Goal: Task Accomplishment & Management: Use online tool/utility

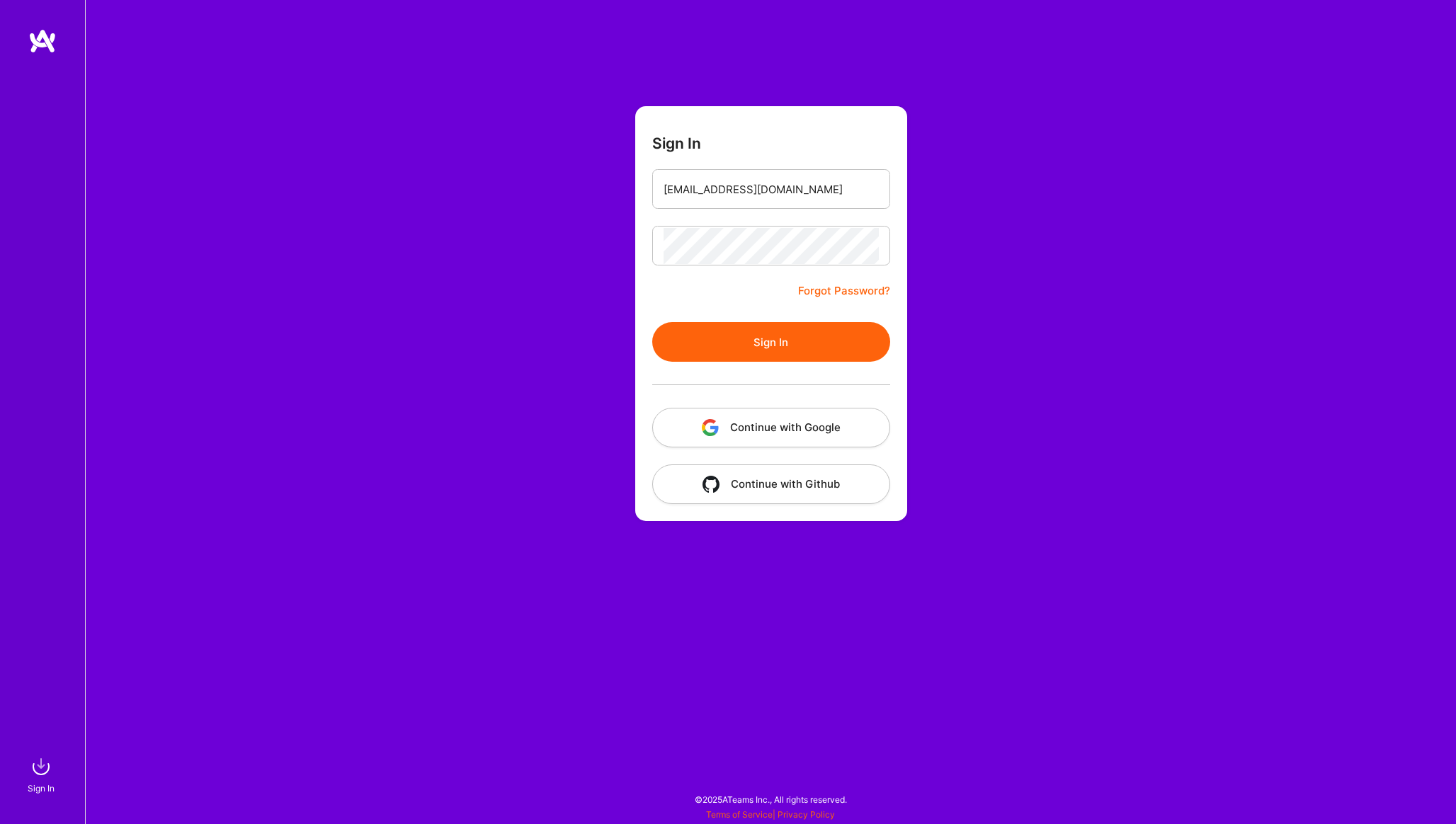
click at [698, 353] on button "Sign In" at bounding box center [771, 342] width 238 height 40
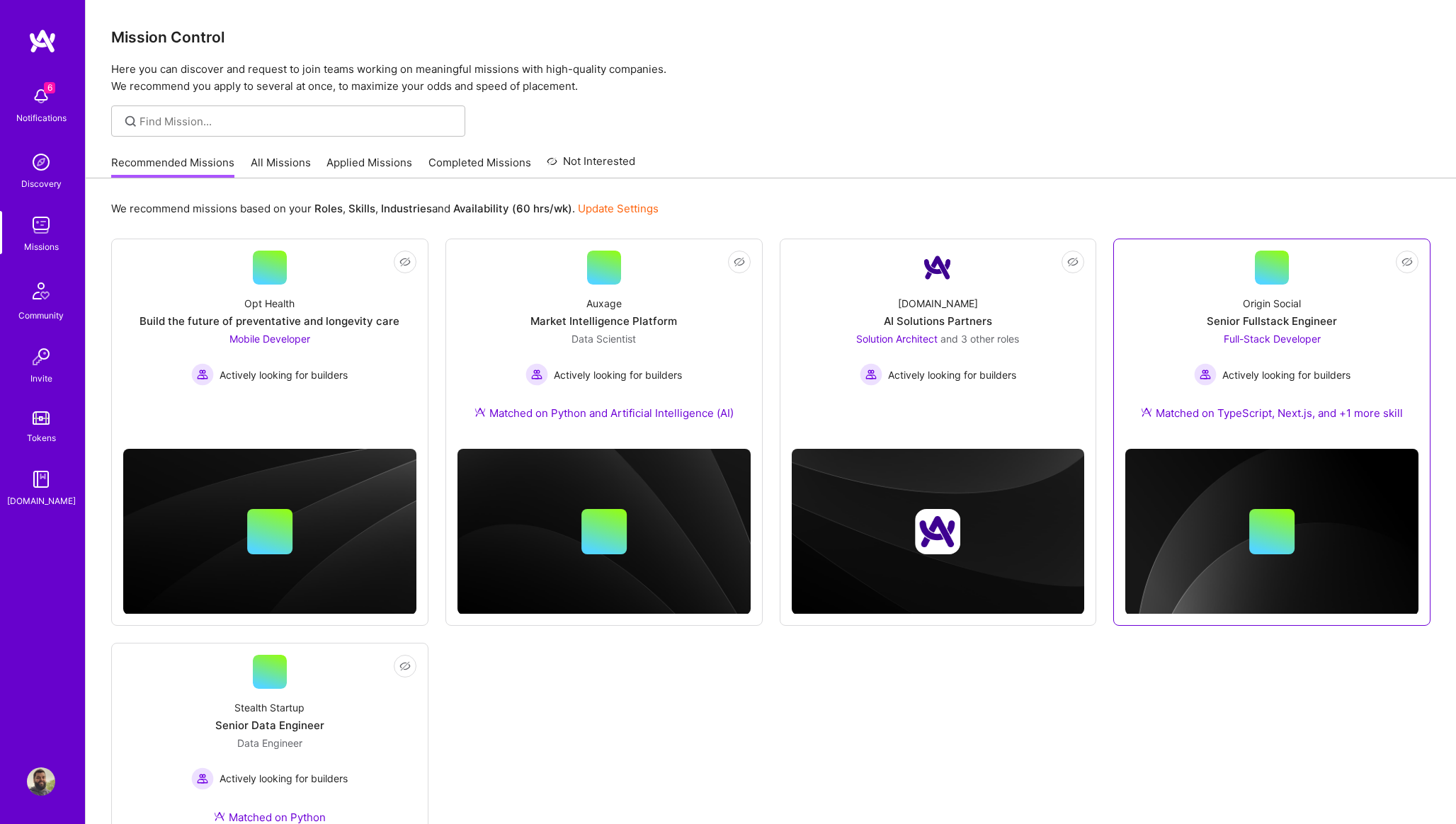
click at [1266, 318] on div "Senior Fullstack Engineer" at bounding box center [1271, 321] width 130 height 15
